Goal: Task Accomplishment & Management: Complete application form

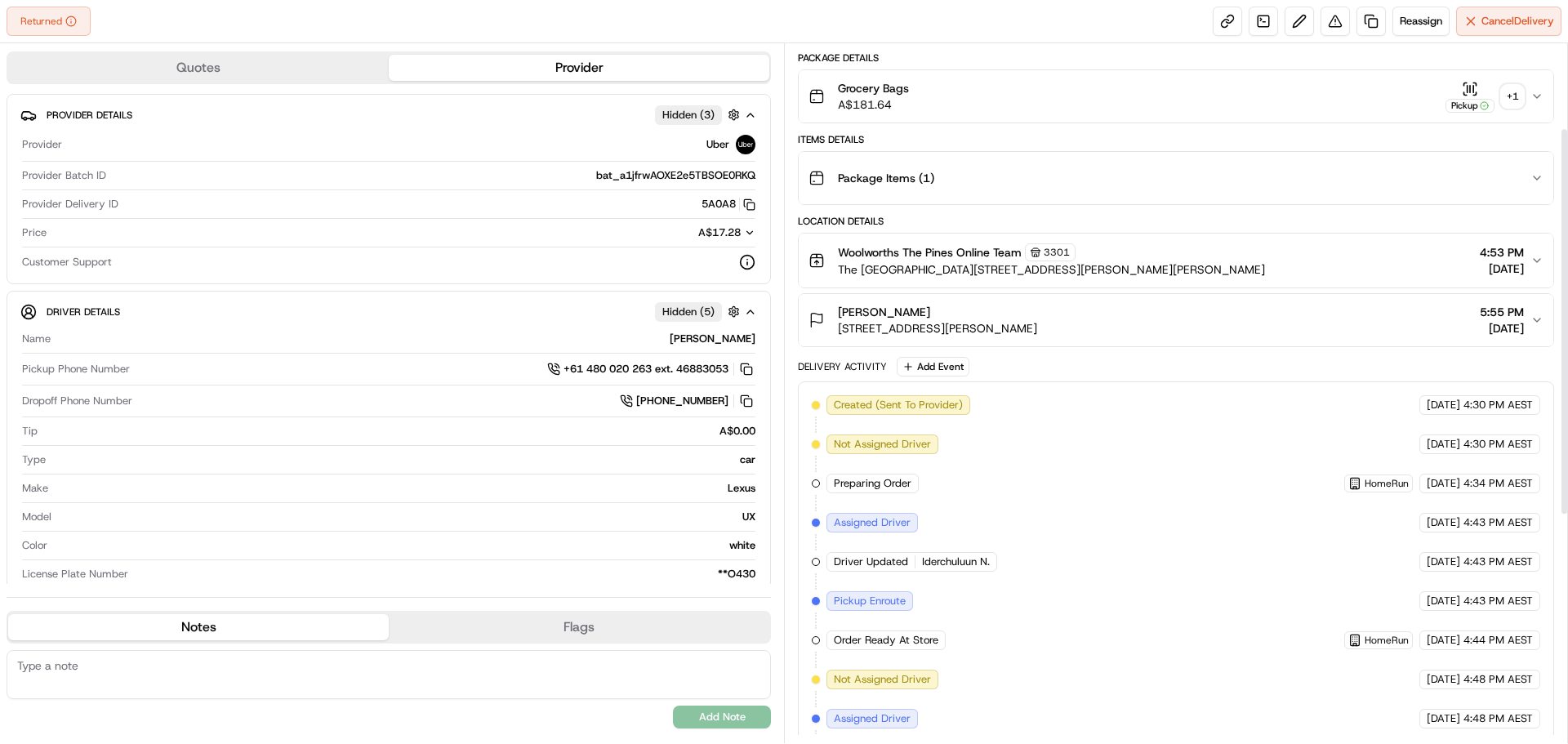
scroll to position [82, 0]
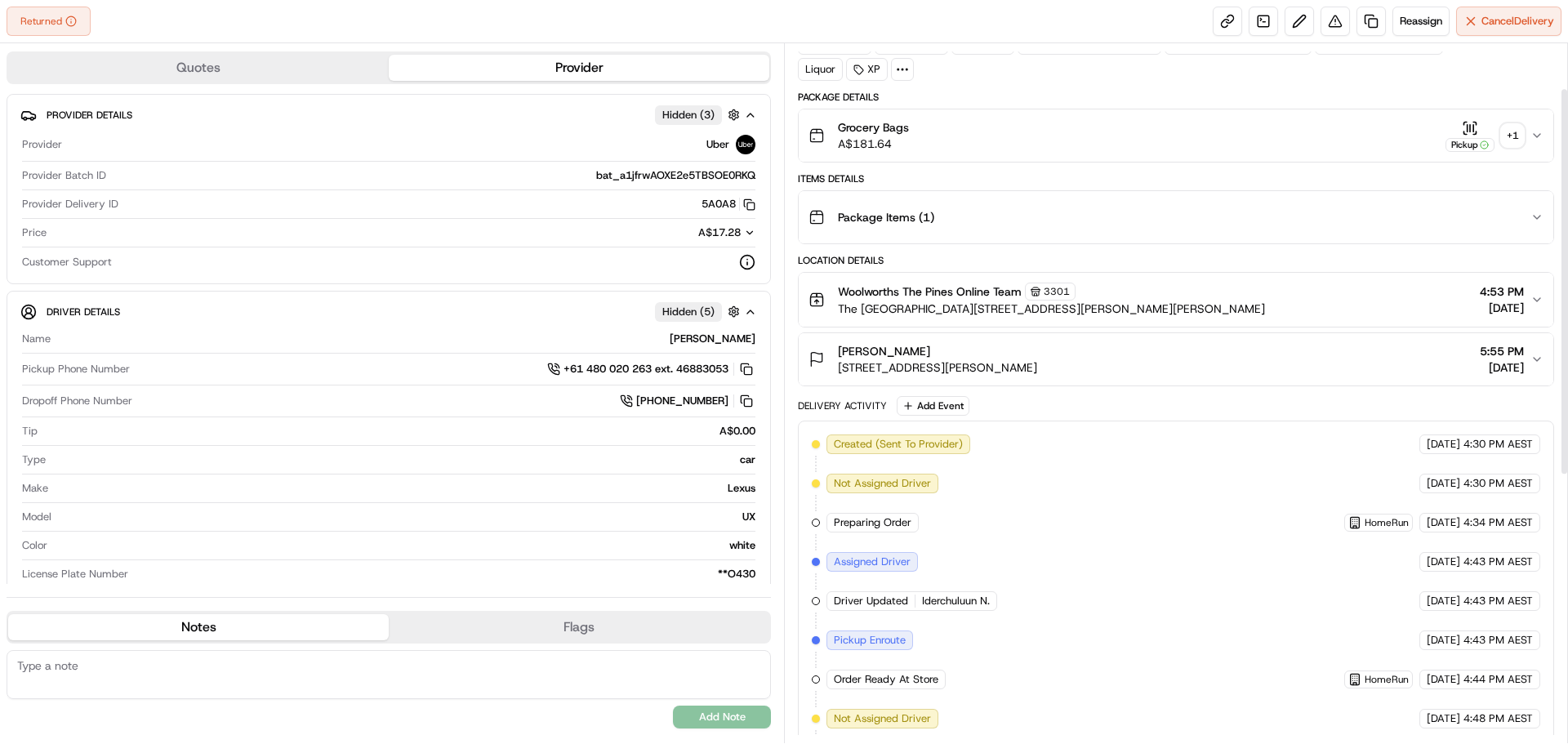
click at [1516, 133] on div "+ 1" at bounding box center [1513, 136] width 23 height 23
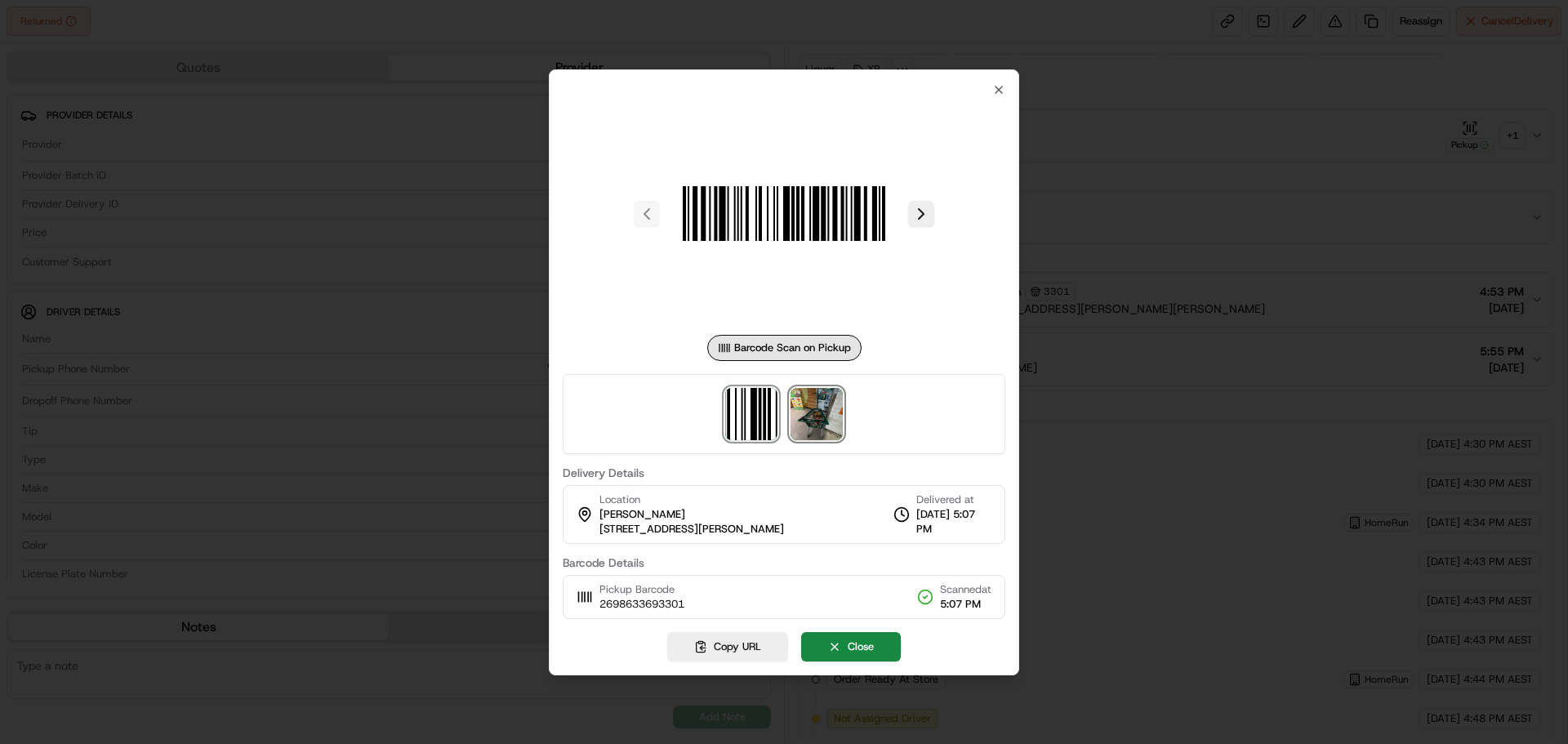
click at [823, 418] on img at bounding box center [816, 413] width 52 height 52
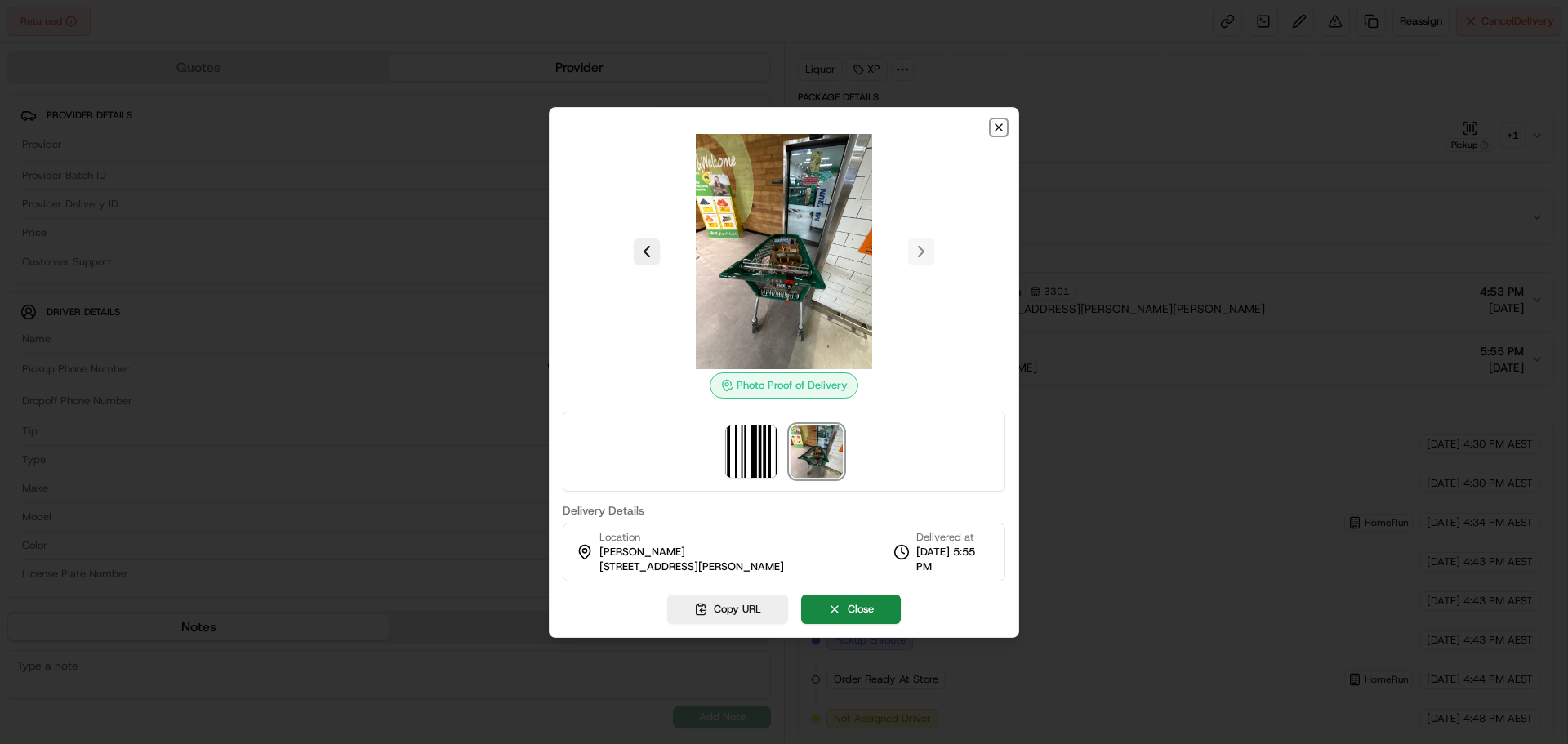
click at [998, 129] on icon "button" at bounding box center [999, 128] width 13 height 13
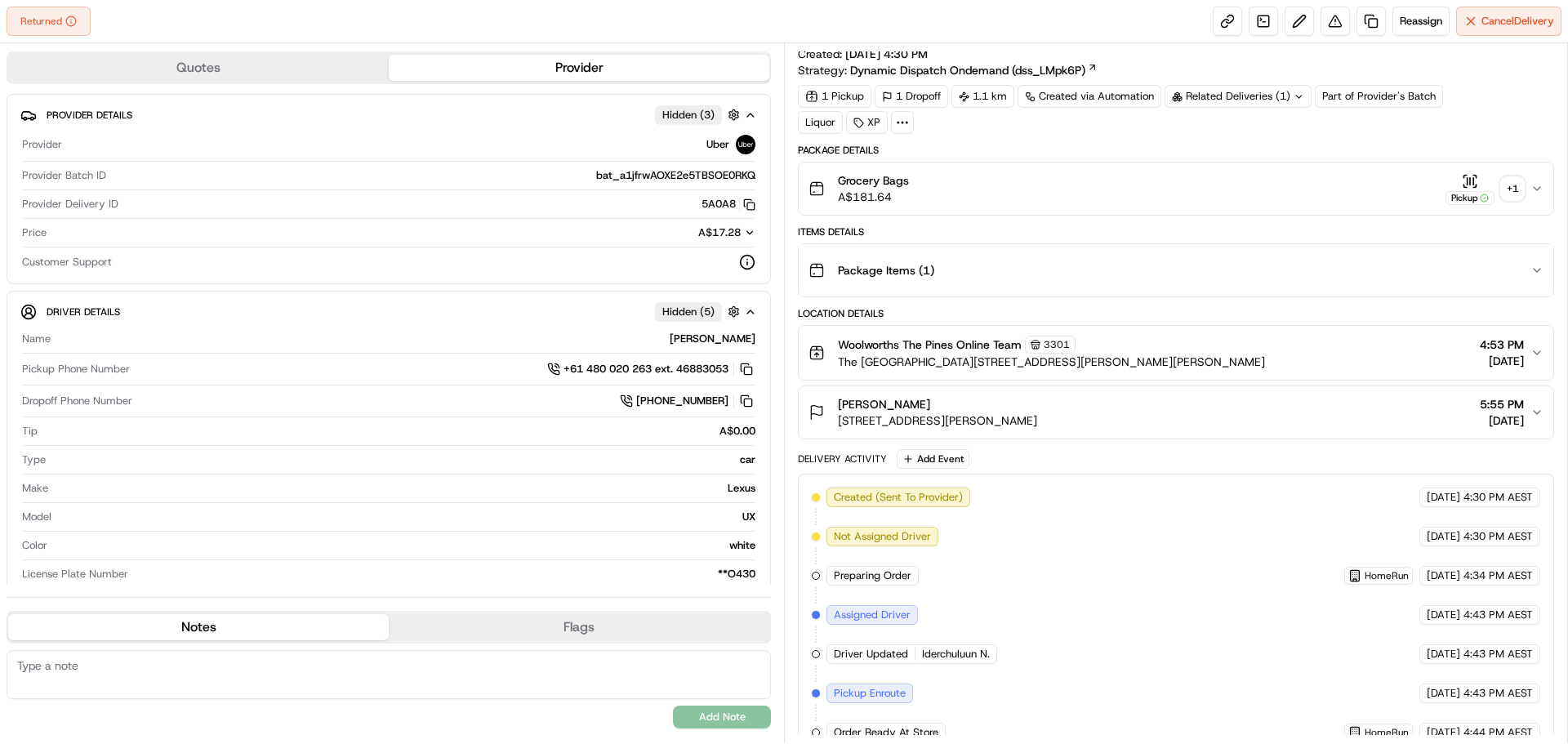
scroll to position [0, 0]
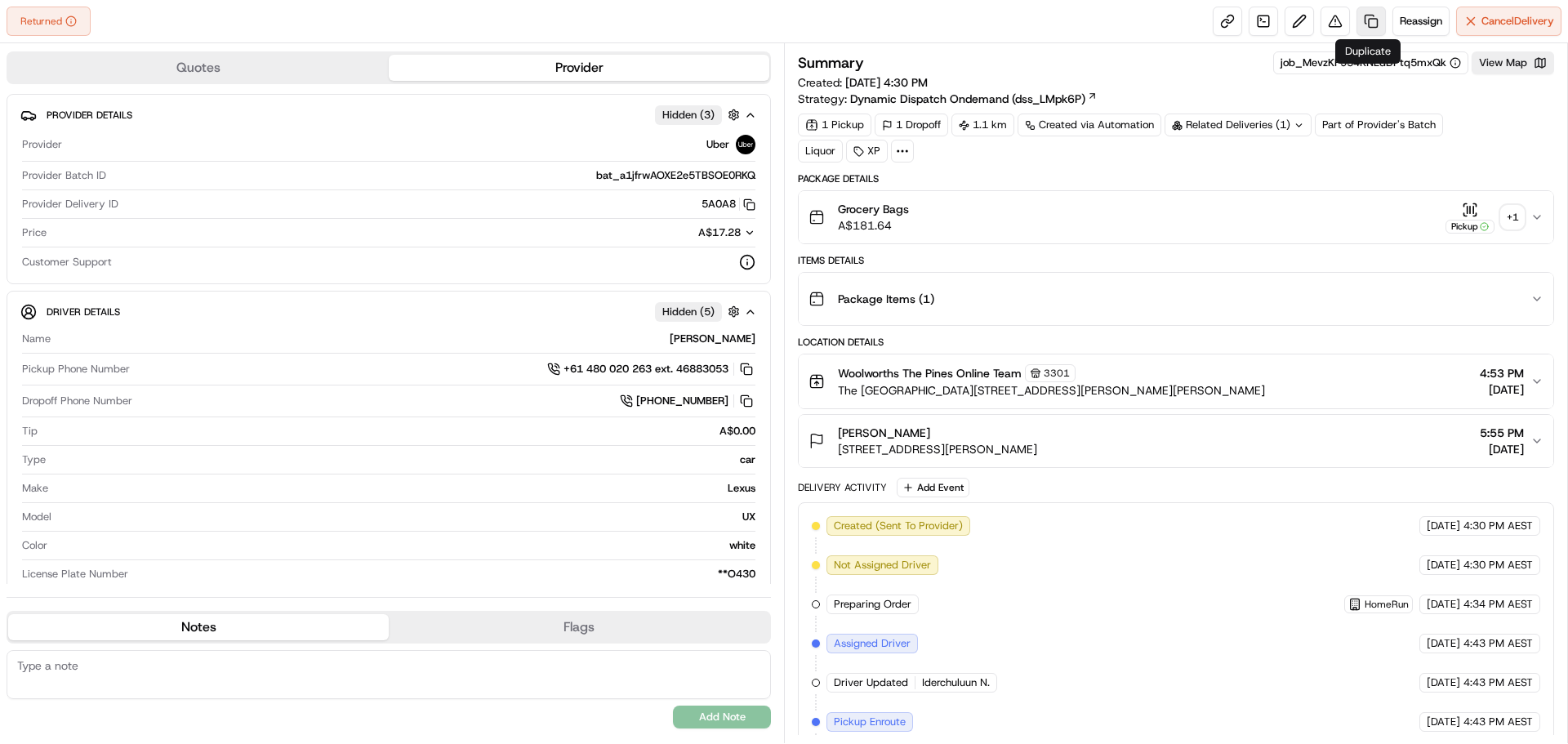
click at [1363, 19] on link at bounding box center [1371, 21] width 29 height 29
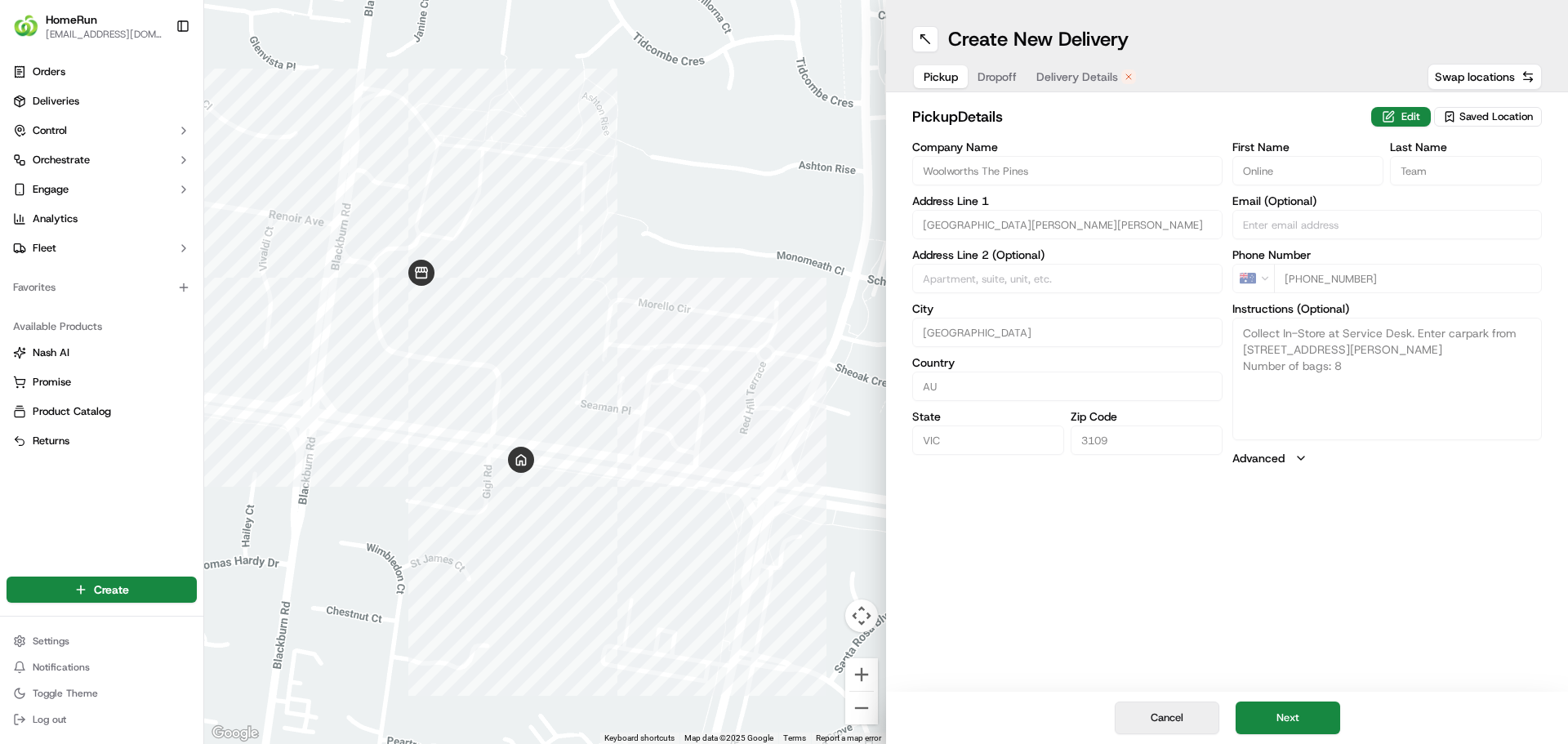
click at [1183, 711] on button "Cancel" at bounding box center [1167, 717] width 104 height 32
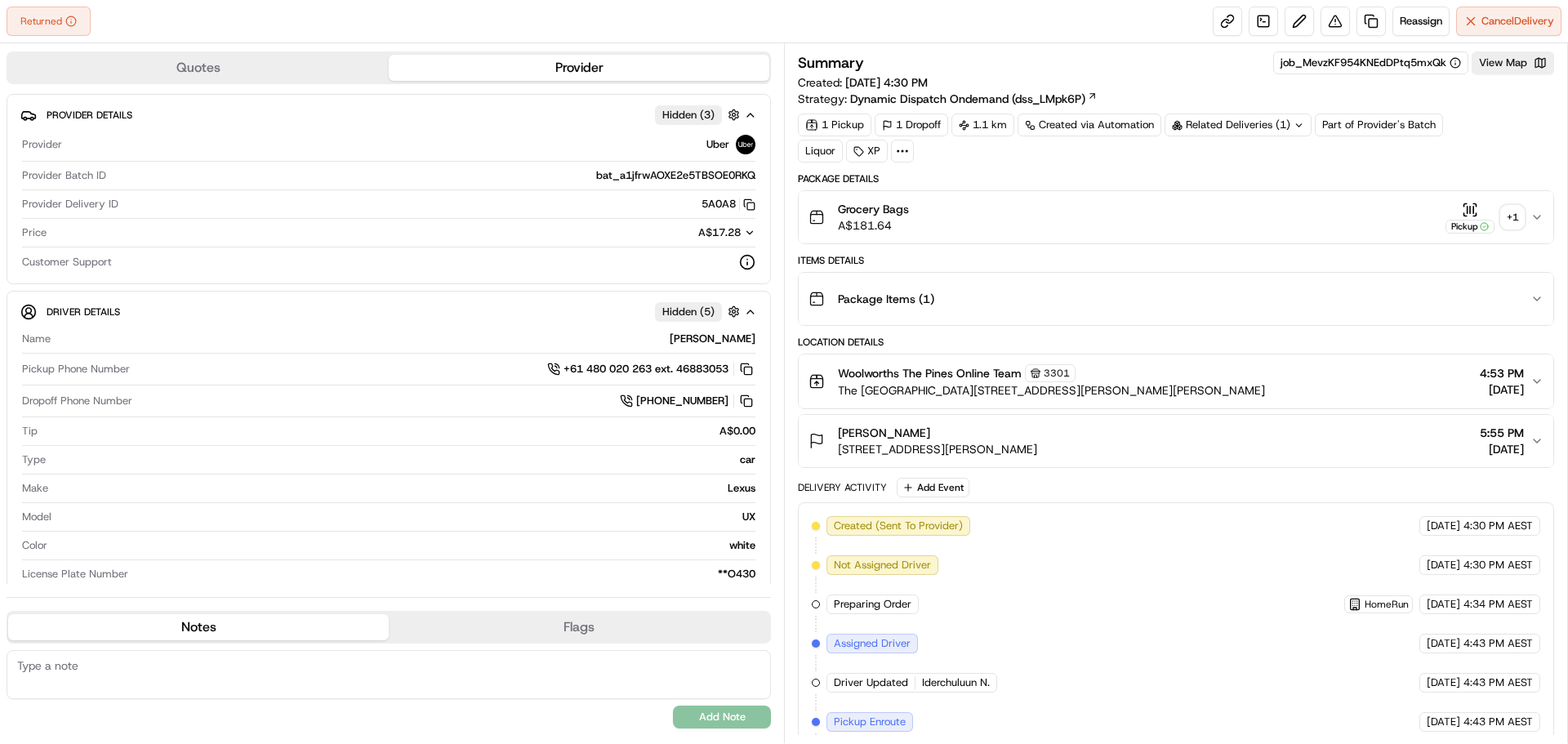
click at [1520, 218] on div "+ 1" at bounding box center [1513, 217] width 23 height 23
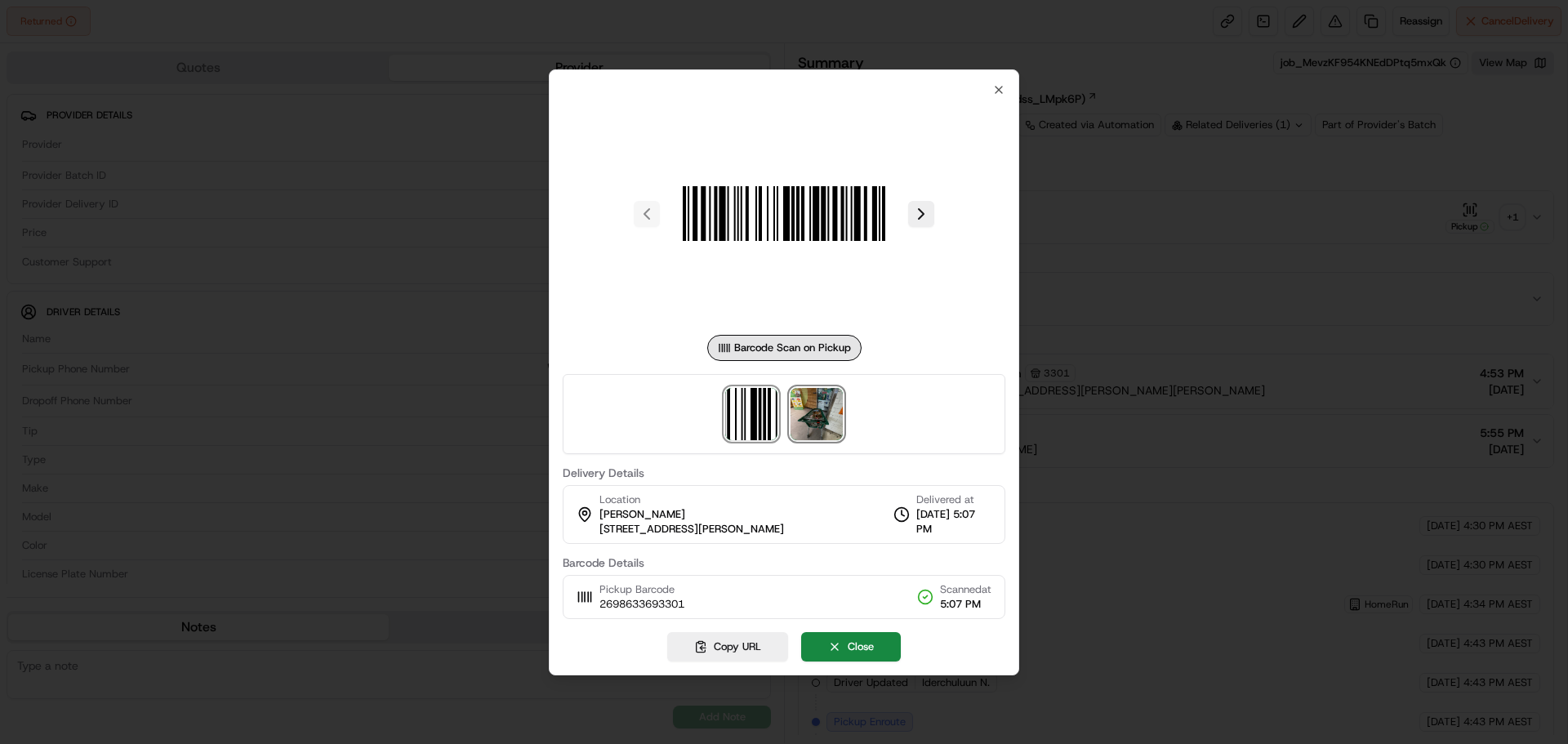
click at [823, 406] on img at bounding box center [816, 413] width 52 height 52
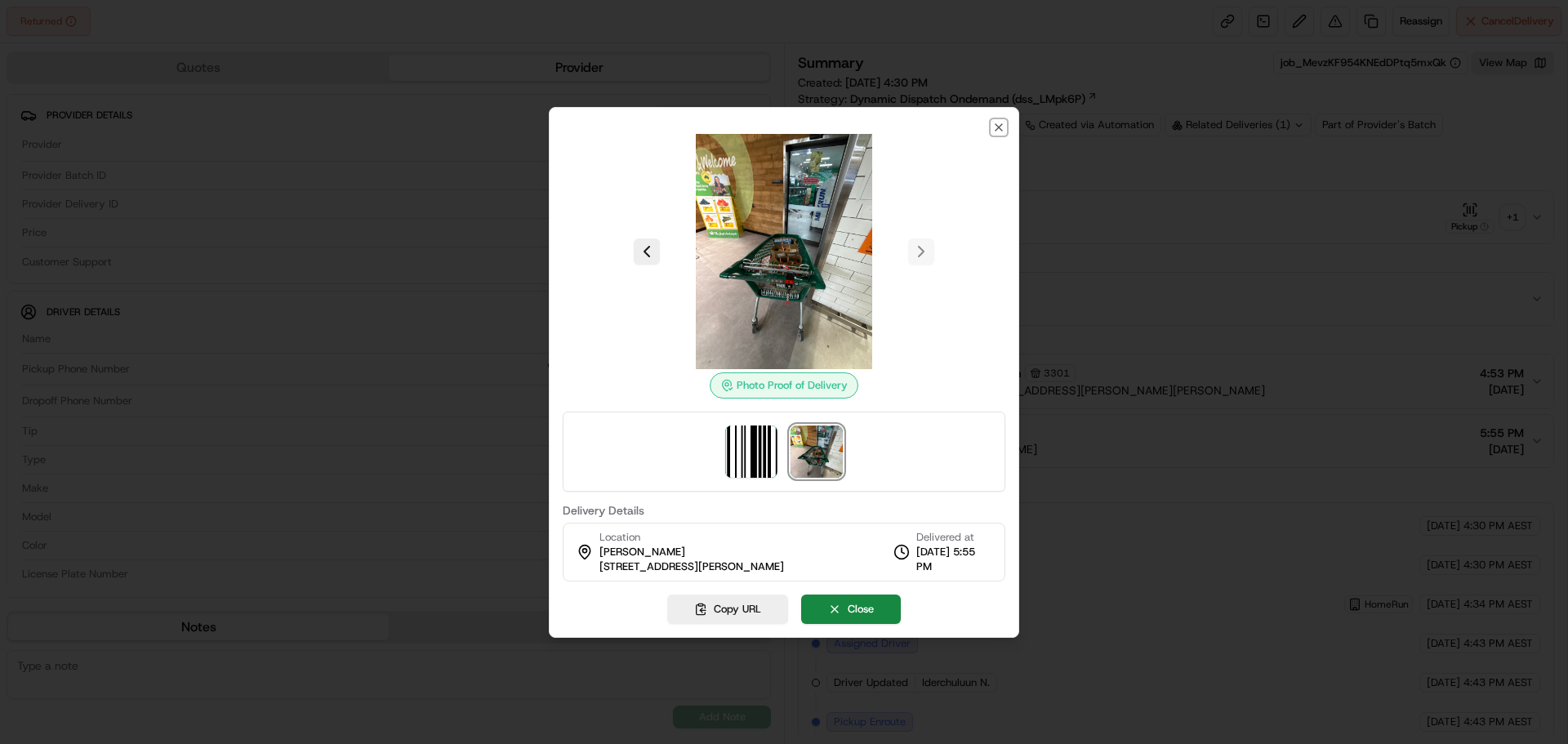
click at [998, 125] on icon "button" at bounding box center [999, 128] width 13 height 13
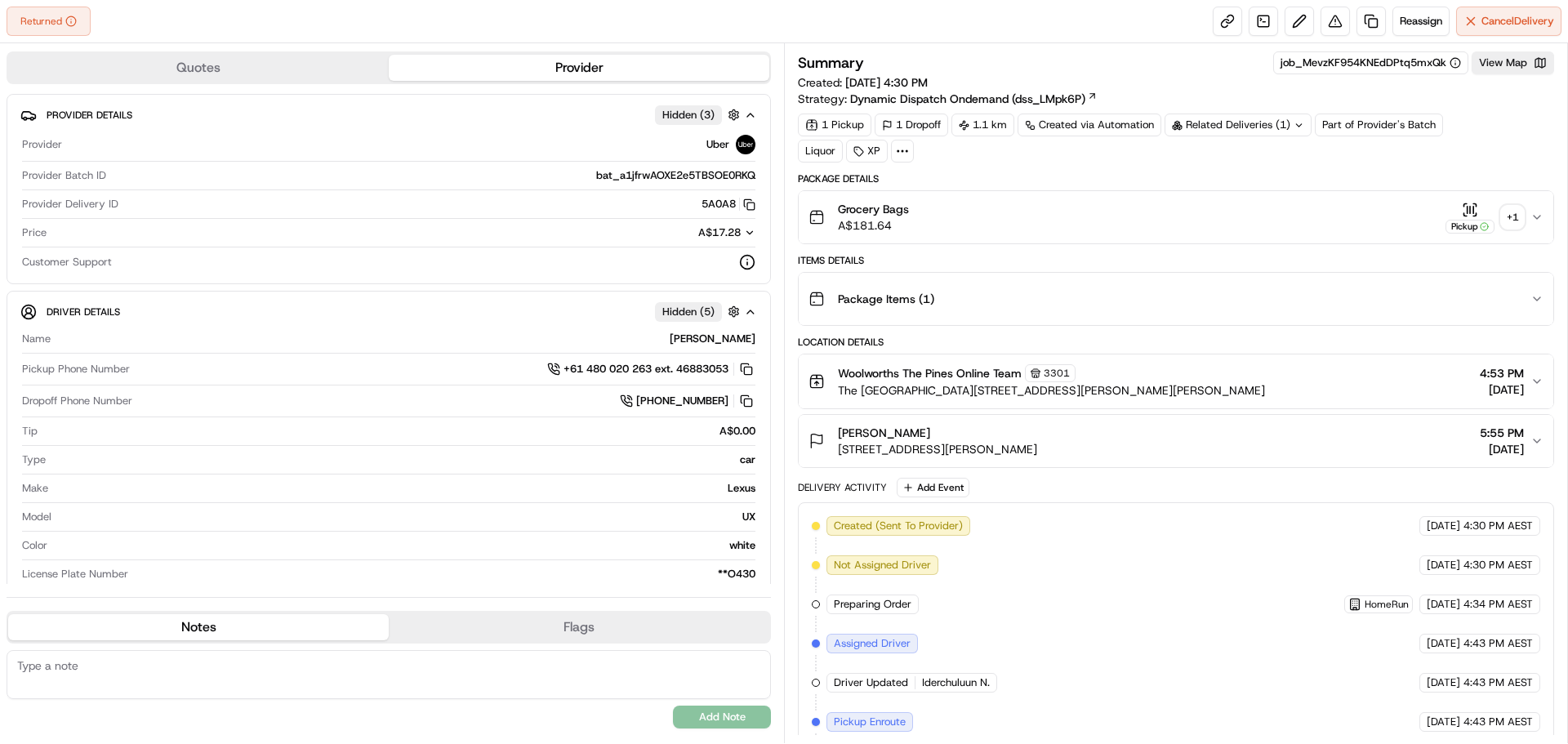
click at [1513, 220] on div "+ 1" at bounding box center [1513, 217] width 23 height 23
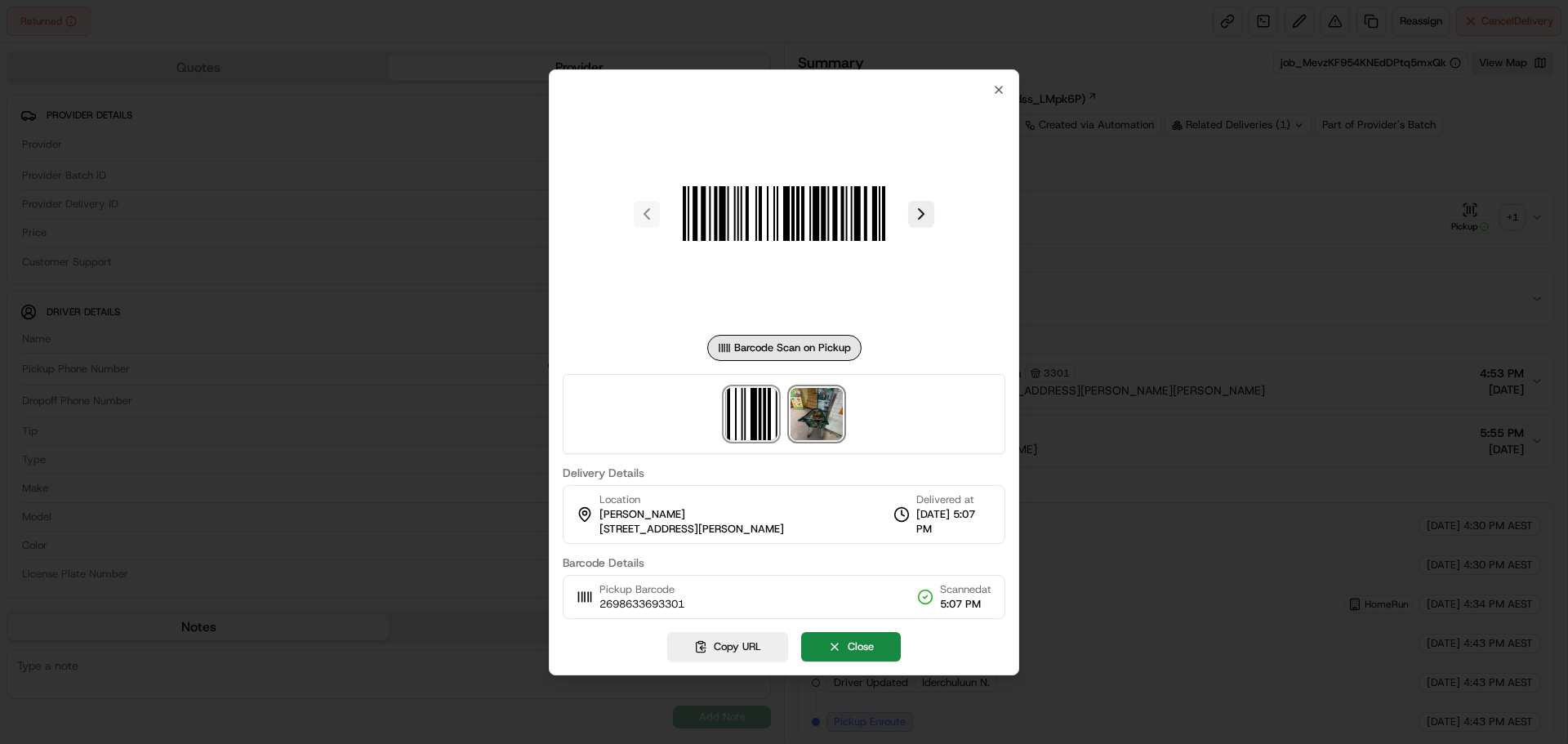
click at [824, 403] on img at bounding box center [816, 413] width 52 height 52
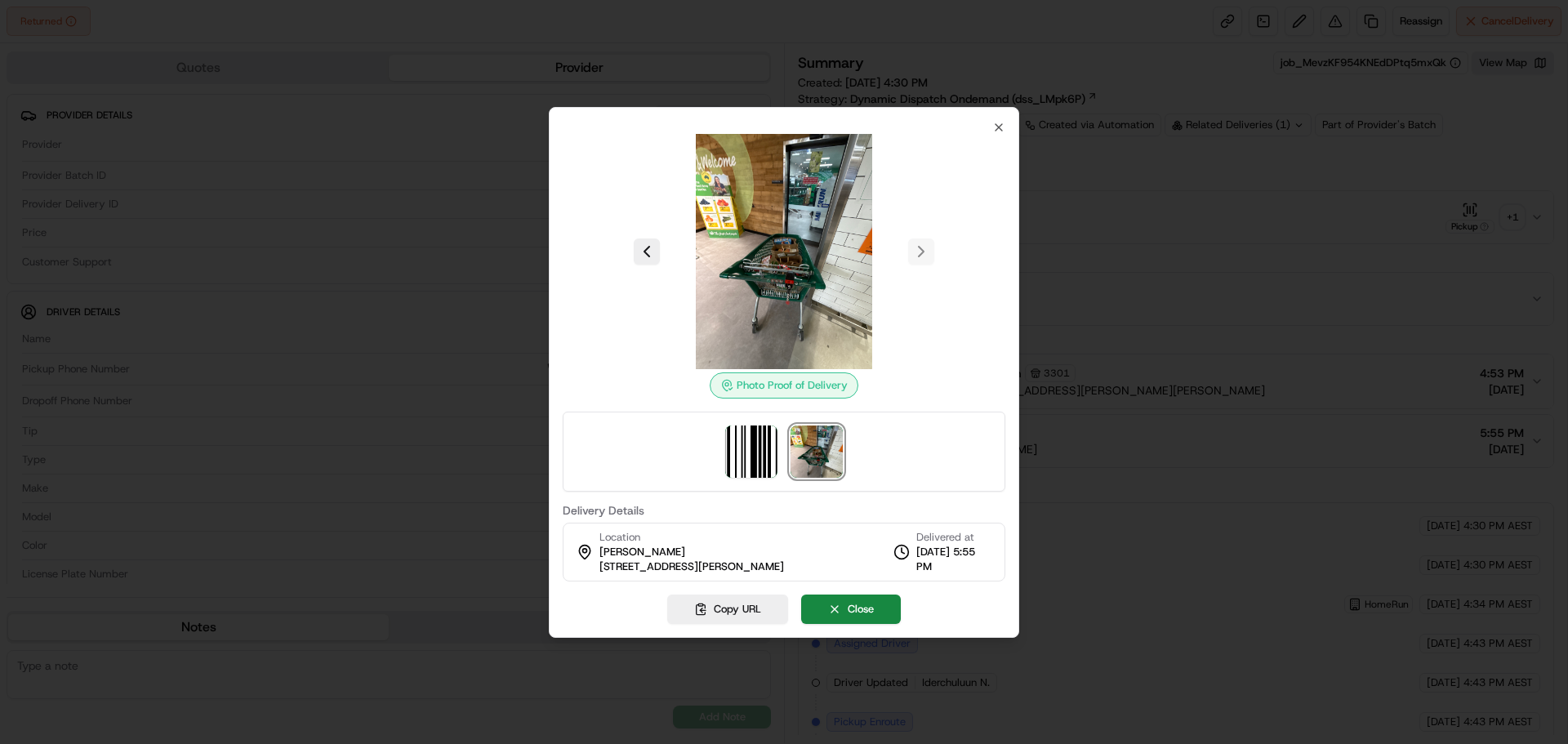
click at [791, 274] on img at bounding box center [784, 252] width 235 height 235
click at [1004, 122] on icon "button" at bounding box center [999, 128] width 13 height 13
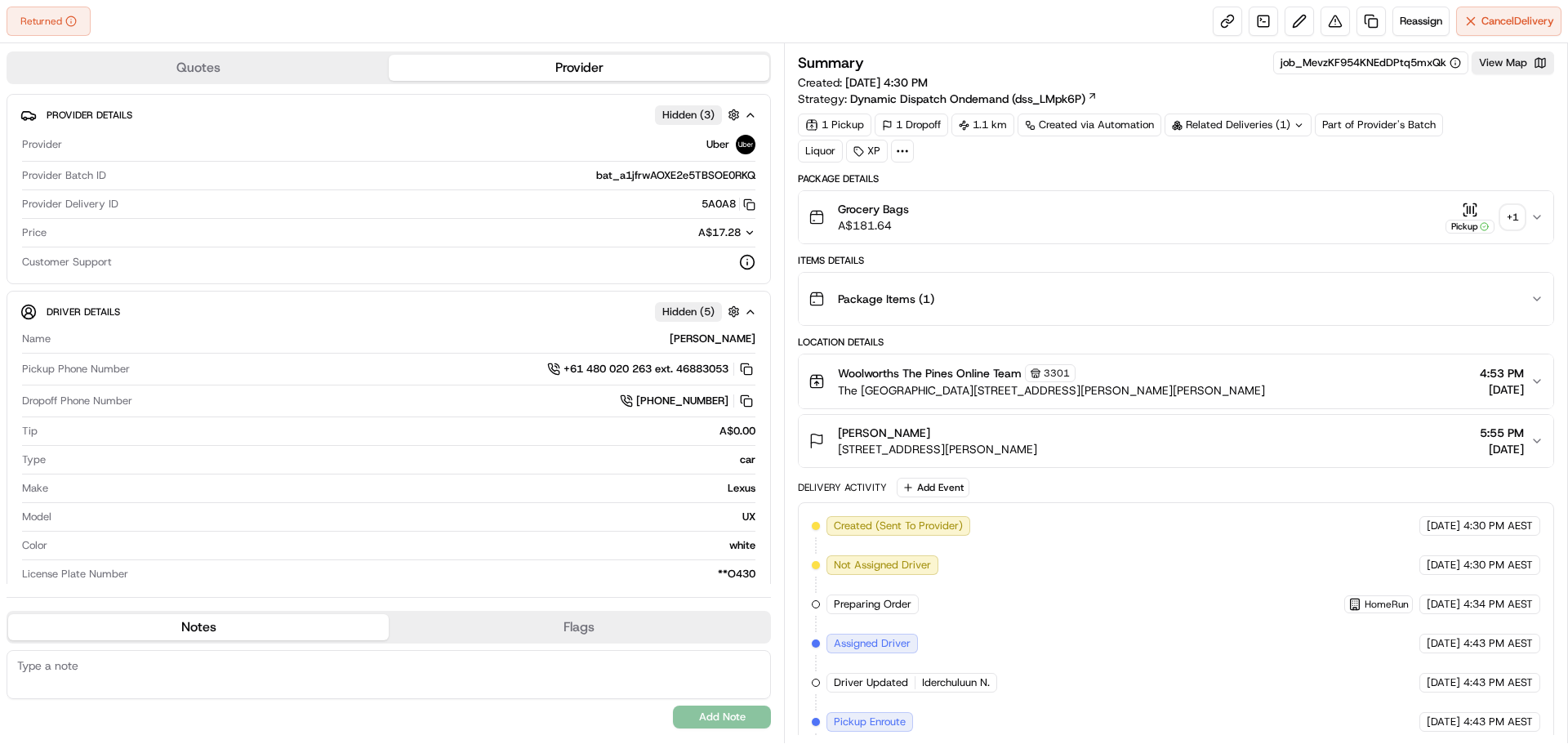
click at [1517, 220] on div "+ 1" at bounding box center [1513, 217] width 23 height 23
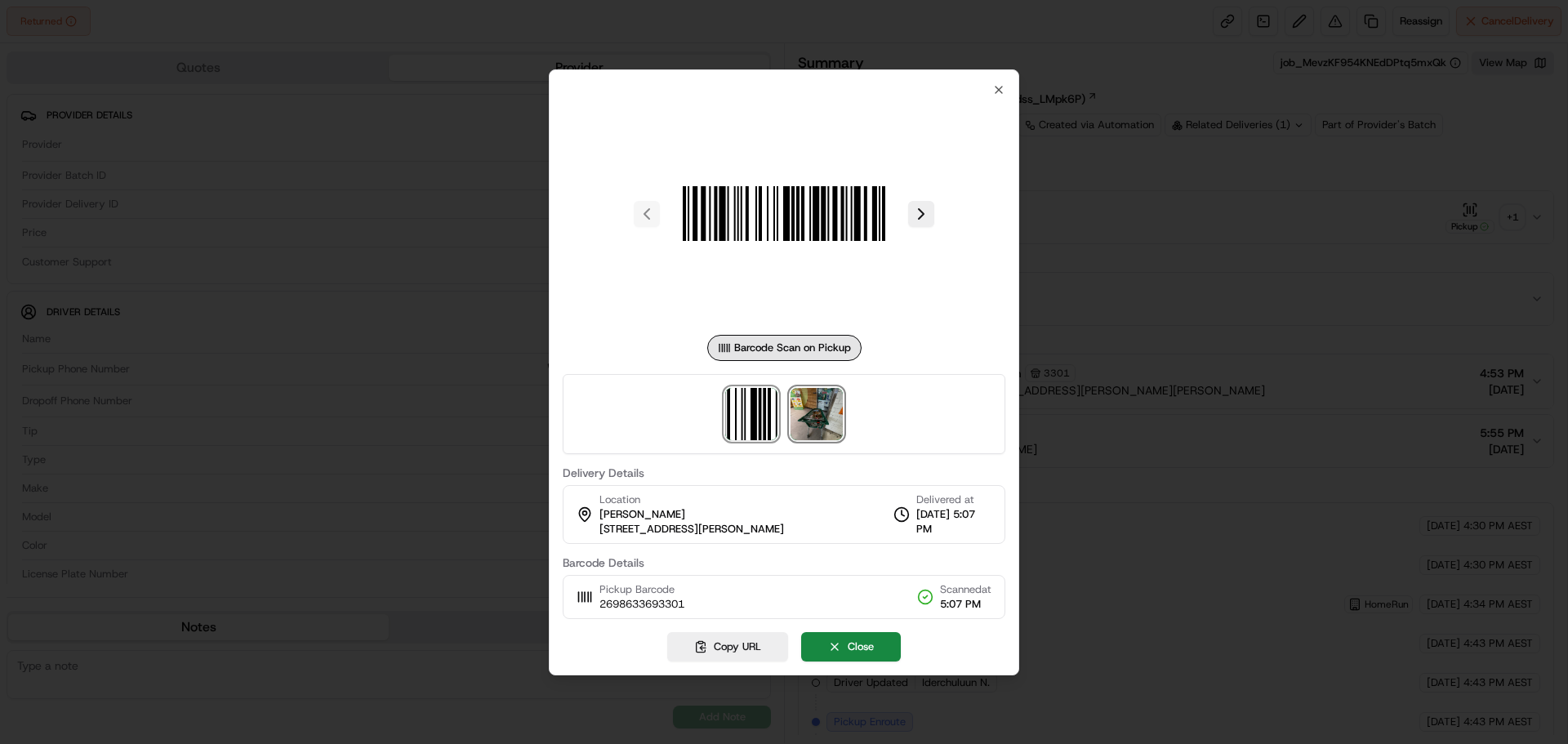
click at [801, 411] on img at bounding box center [816, 413] width 52 height 52
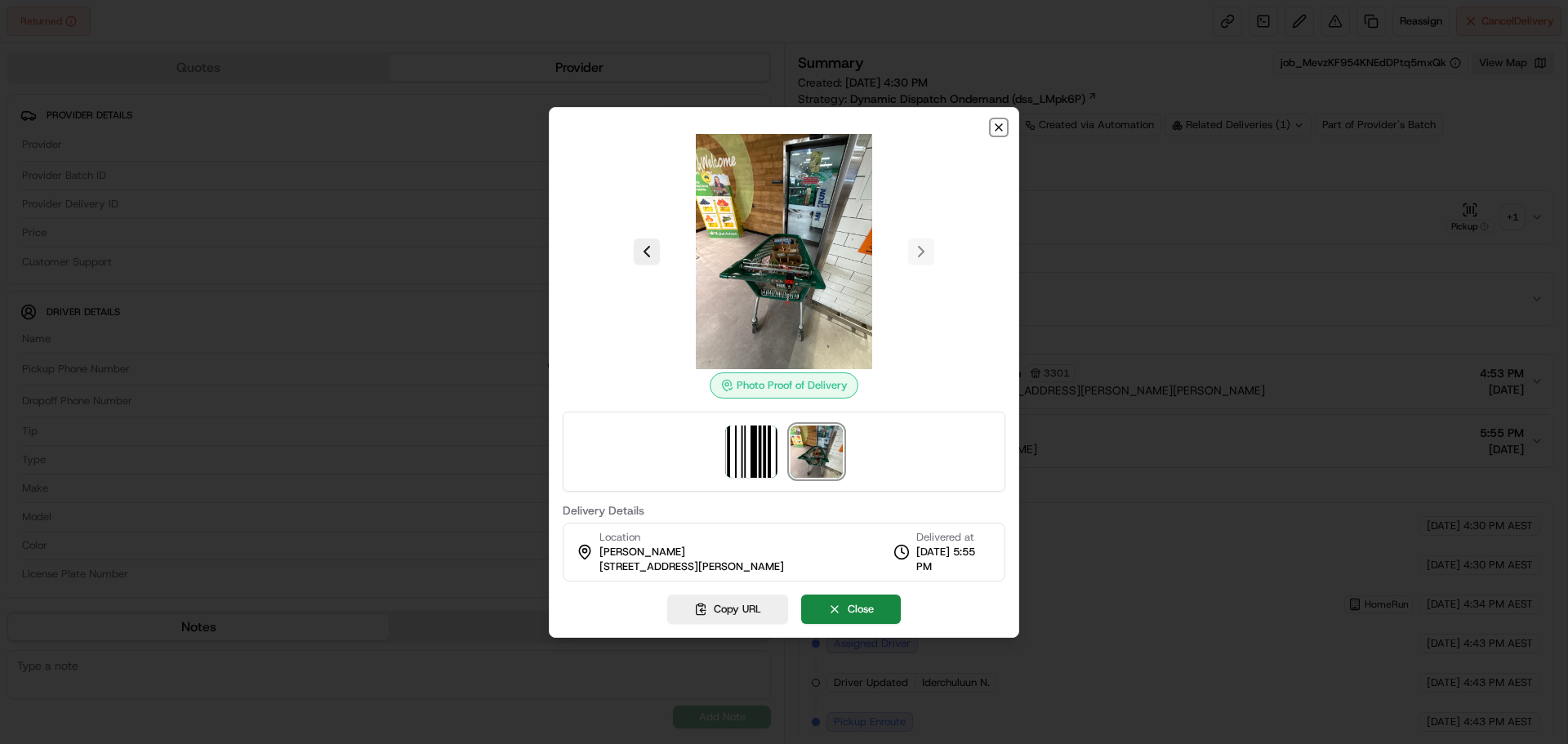
click at [998, 125] on icon "button" at bounding box center [999, 128] width 13 height 13
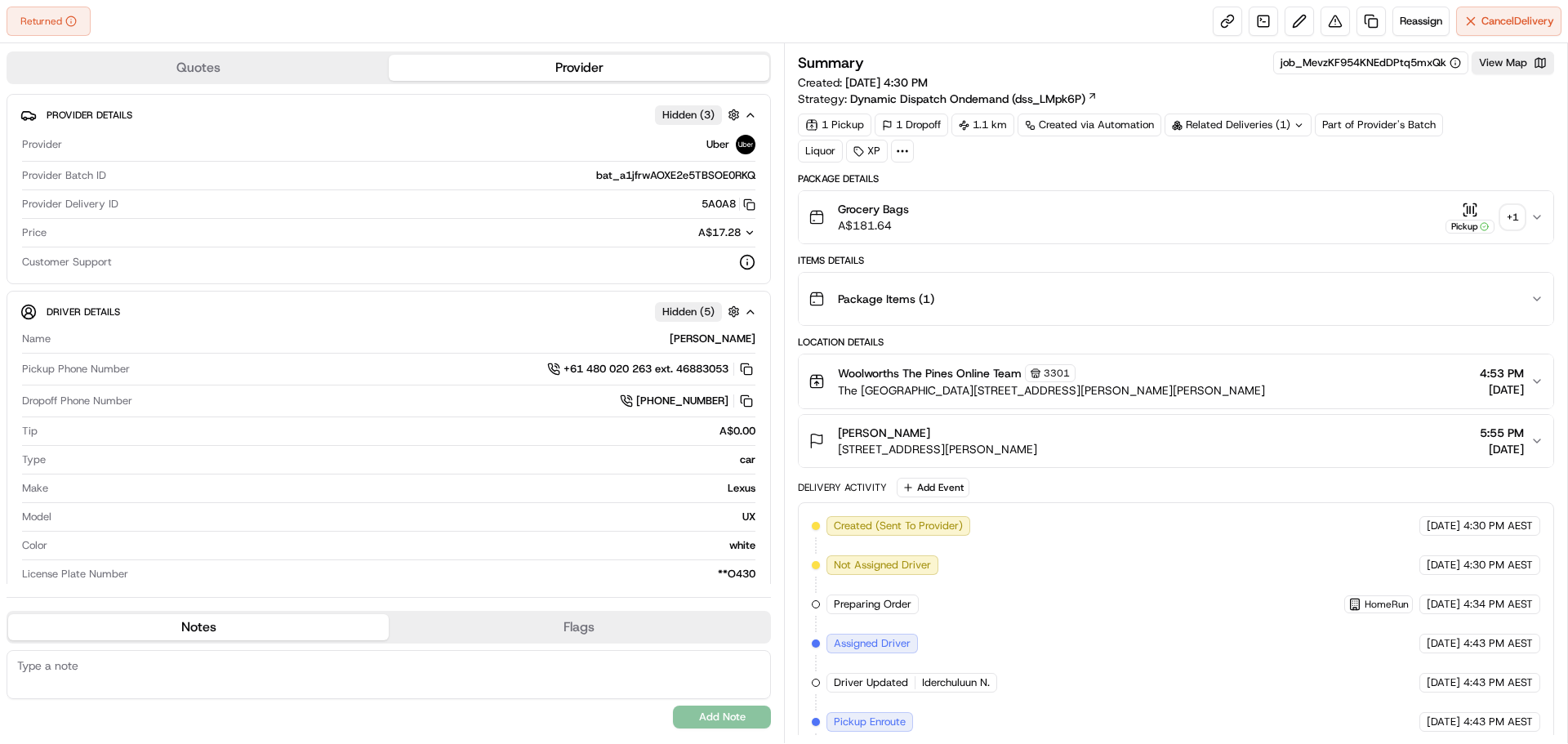
click at [1517, 210] on div "+ 1" at bounding box center [1513, 217] width 23 height 23
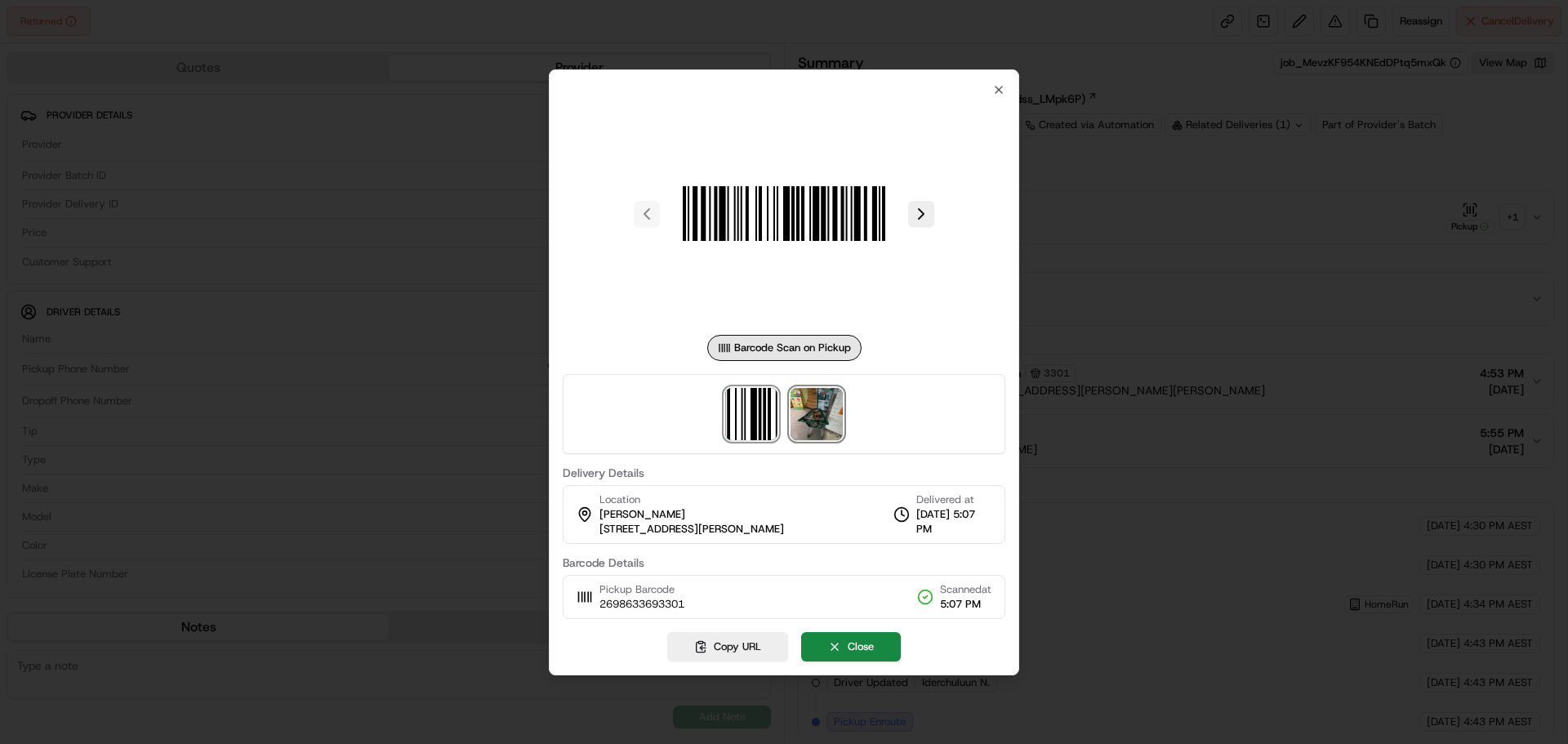
click at [809, 412] on img at bounding box center [816, 413] width 52 height 52
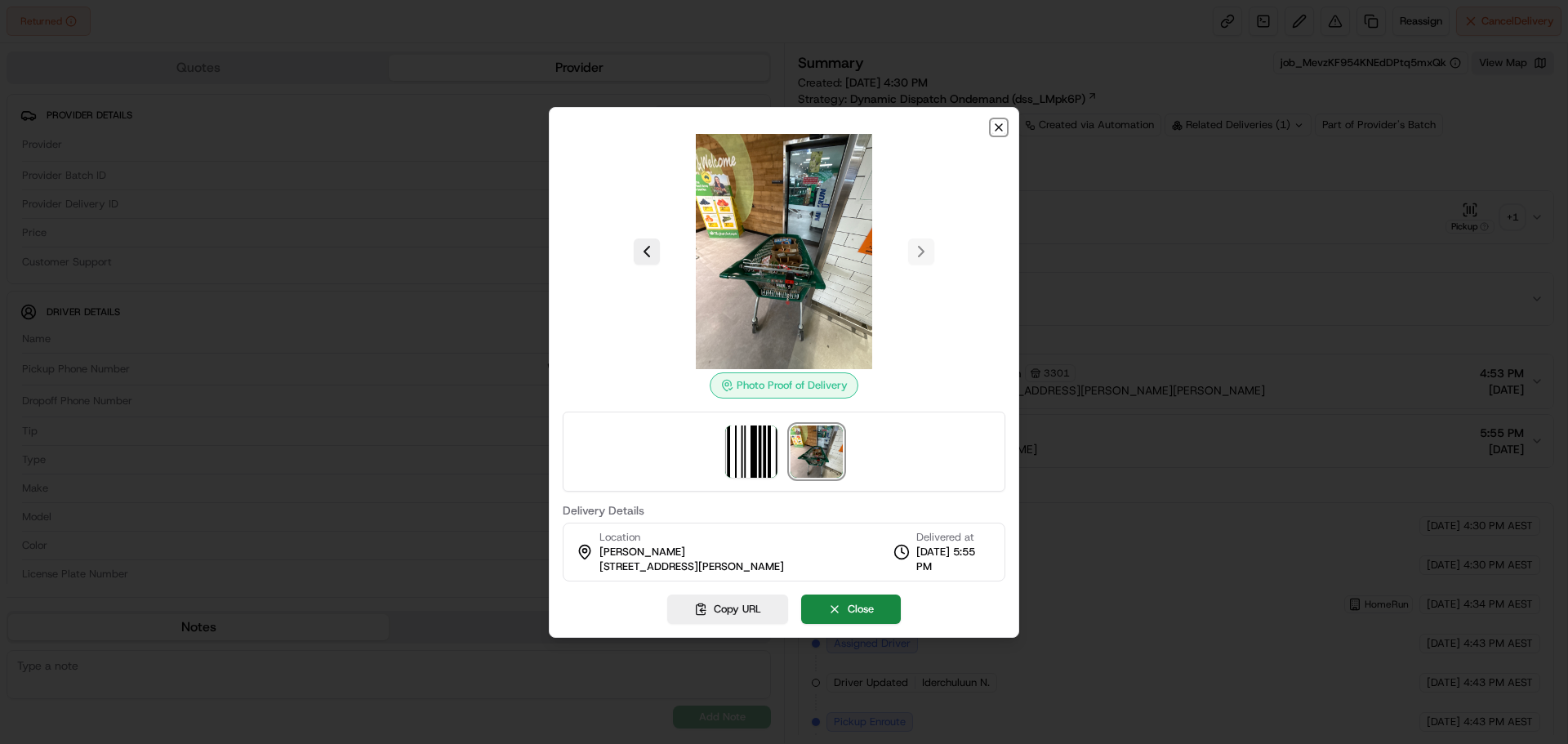
click at [1001, 125] on icon "button" at bounding box center [999, 128] width 7 height 7
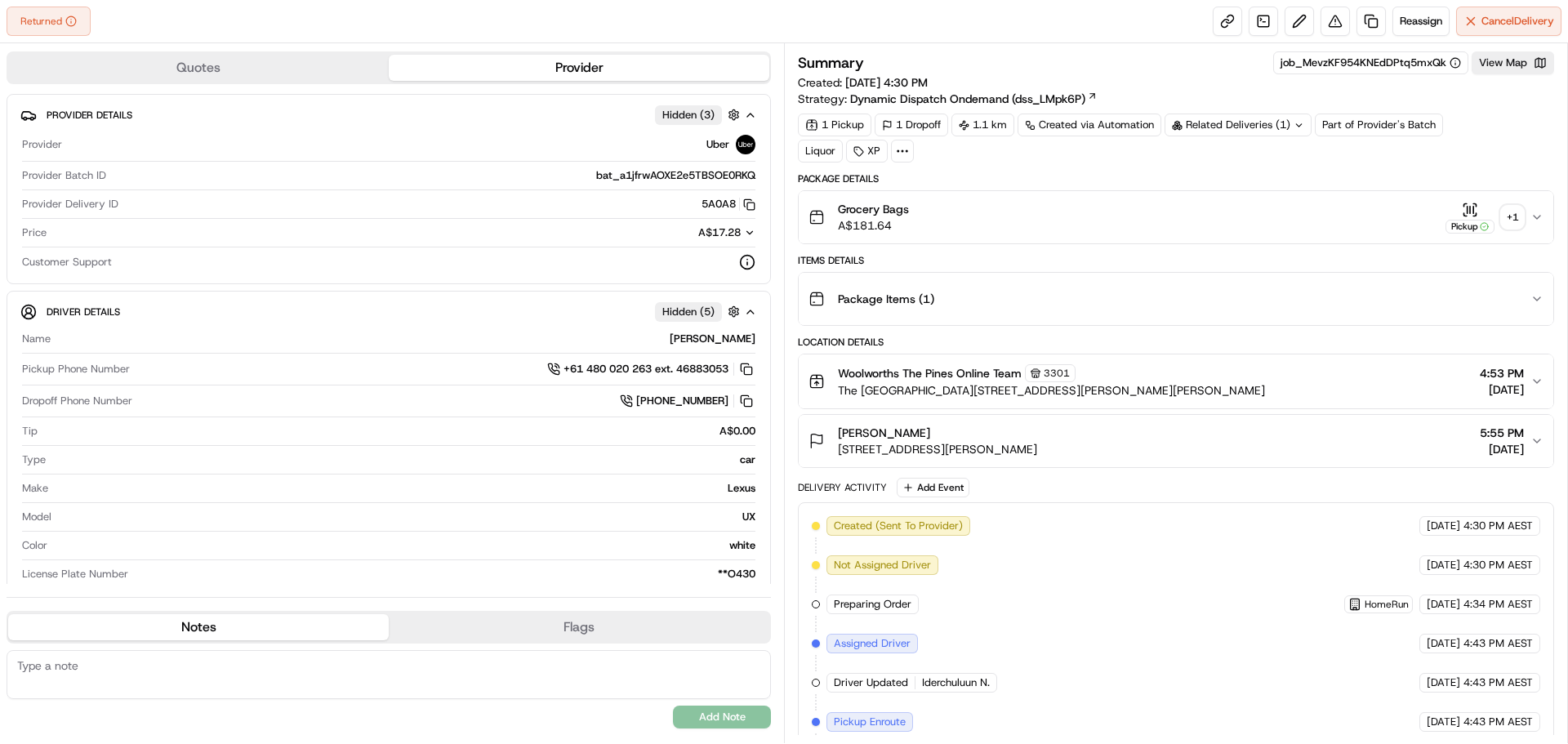
click at [1508, 215] on div "+ 1" at bounding box center [1513, 217] width 23 height 23
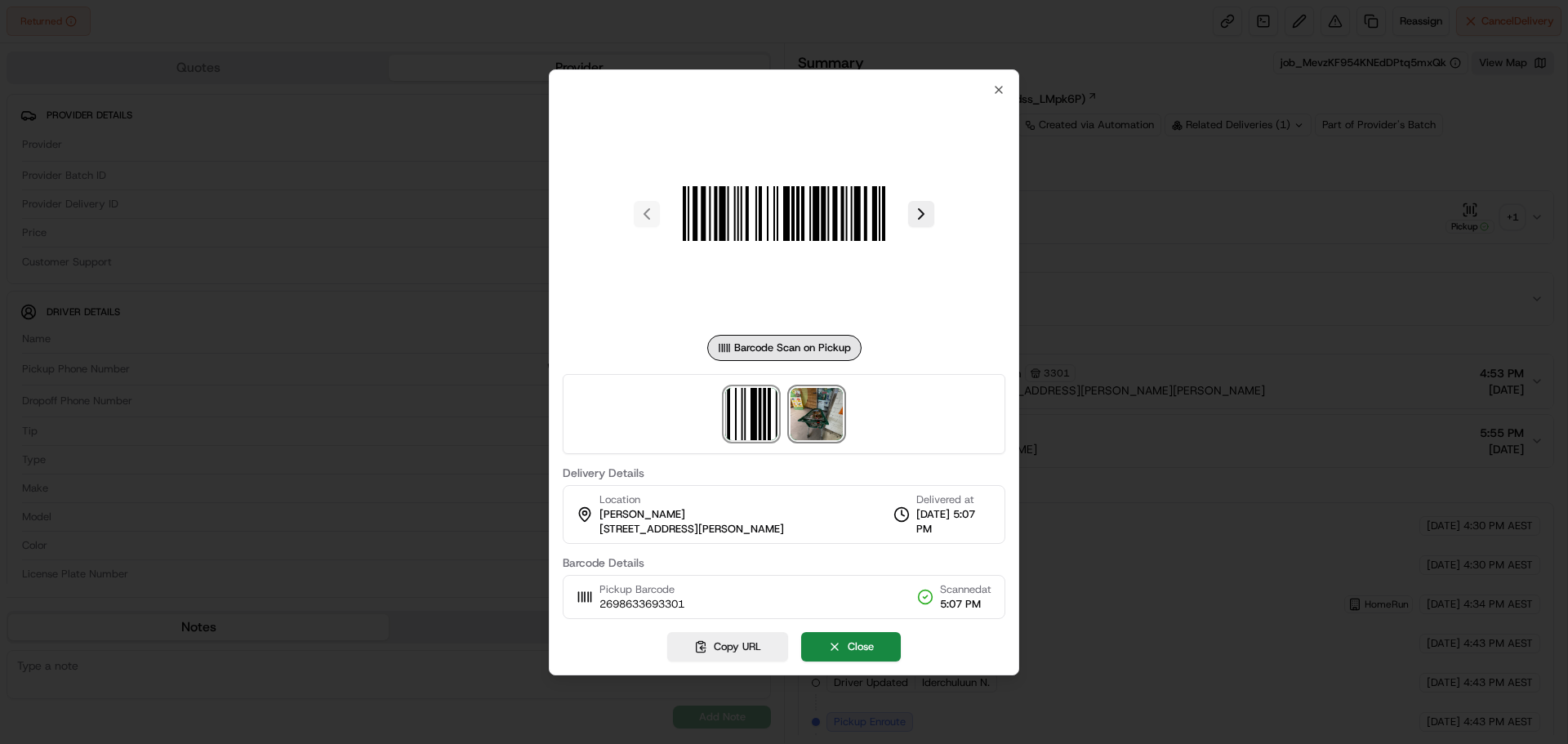
click at [823, 411] on img at bounding box center [816, 413] width 52 height 52
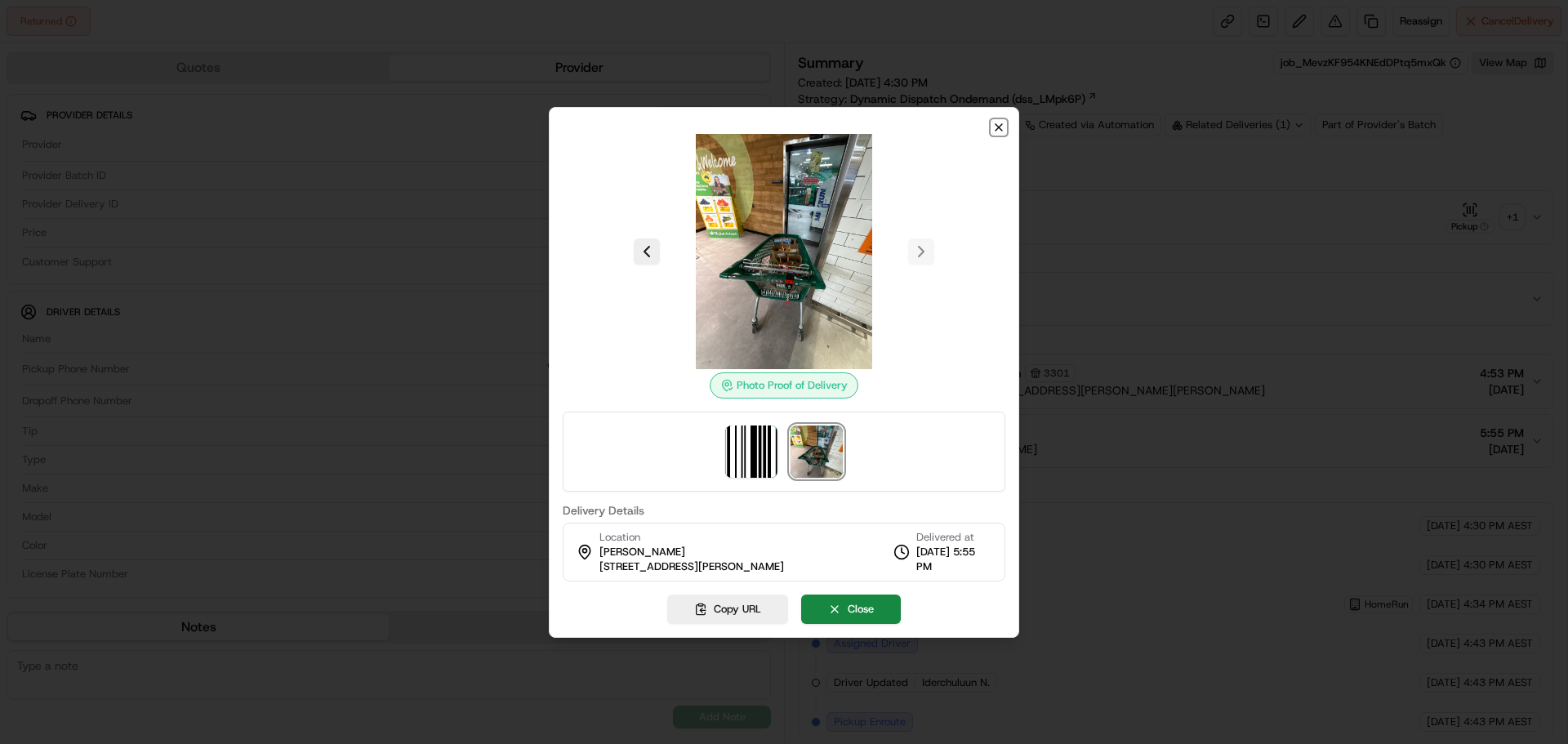
click at [998, 123] on icon "button" at bounding box center [999, 128] width 13 height 13
